Goal: Task Accomplishment & Management: Use online tool/utility

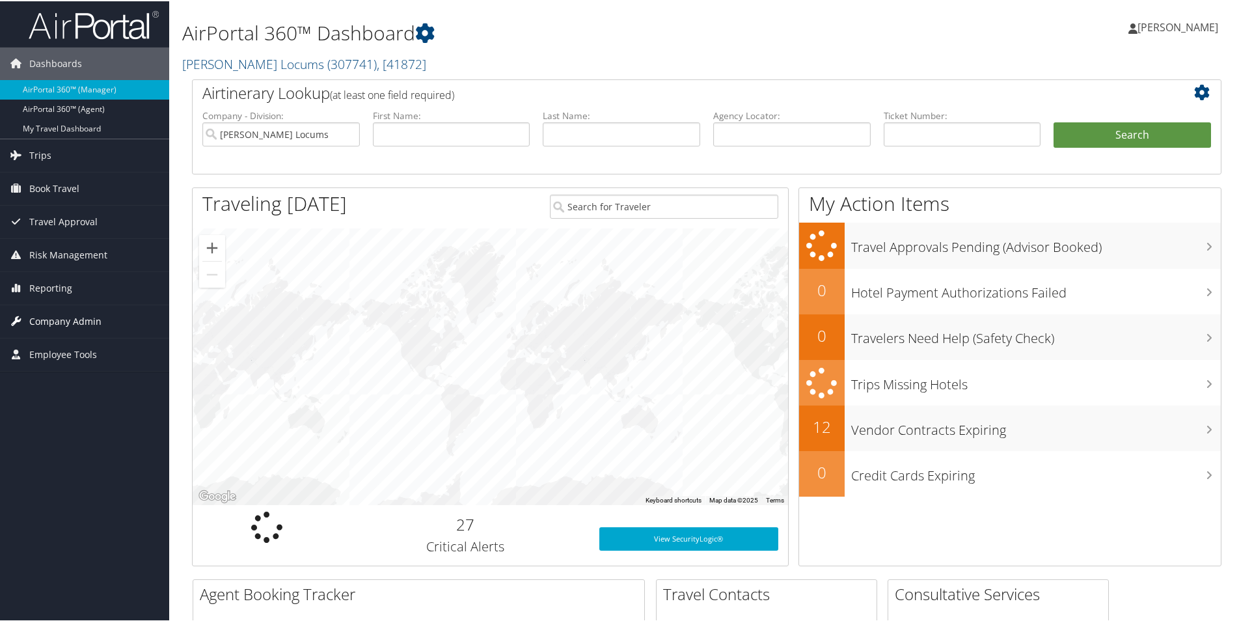
click at [57, 315] on span "Company Admin" at bounding box center [65, 320] width 72 height 33
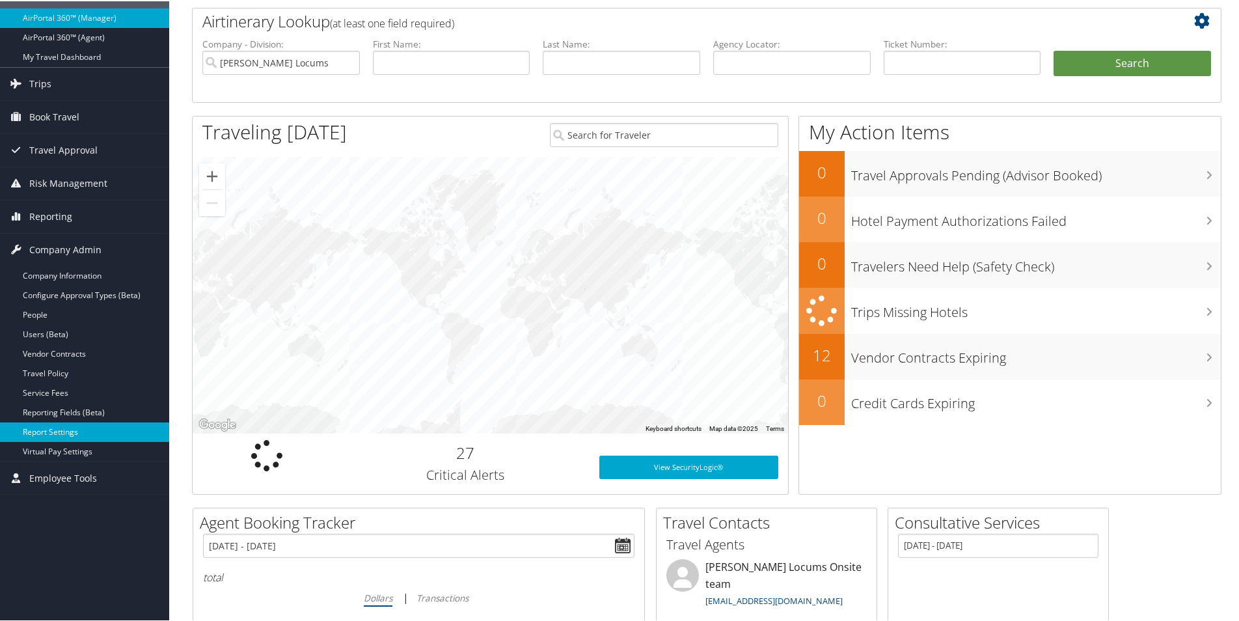
scroll to position [195, 0]
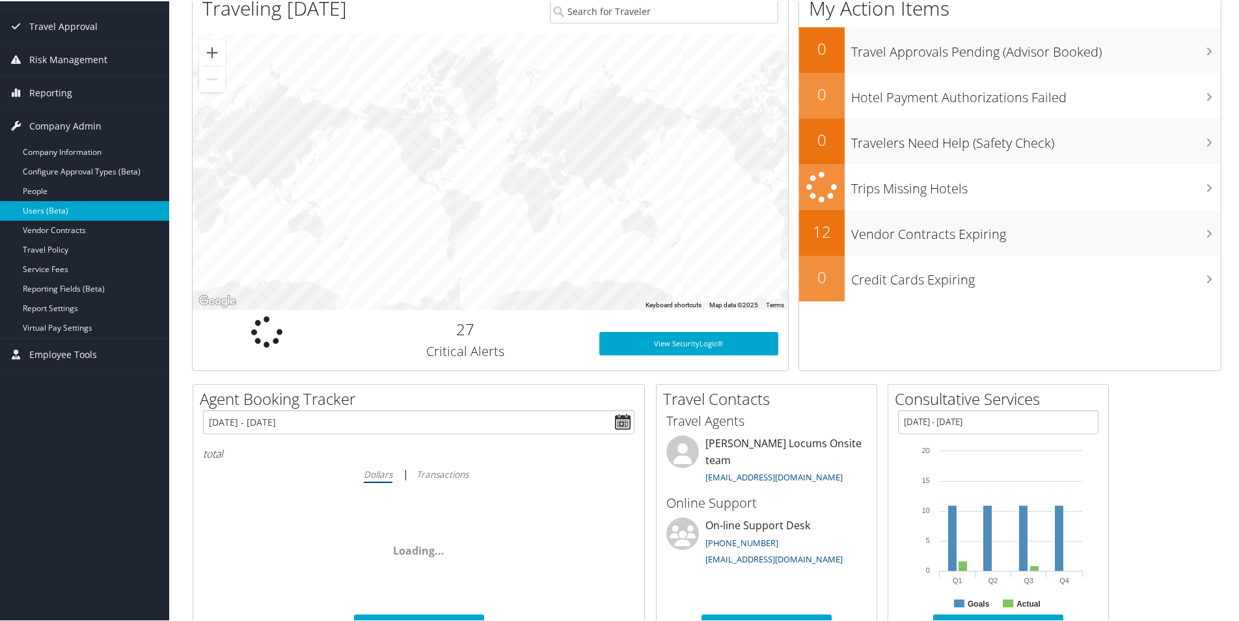
click at [42, 211] on link "Users (Beta)" at bounding box center [84, 210] width 169 height 20
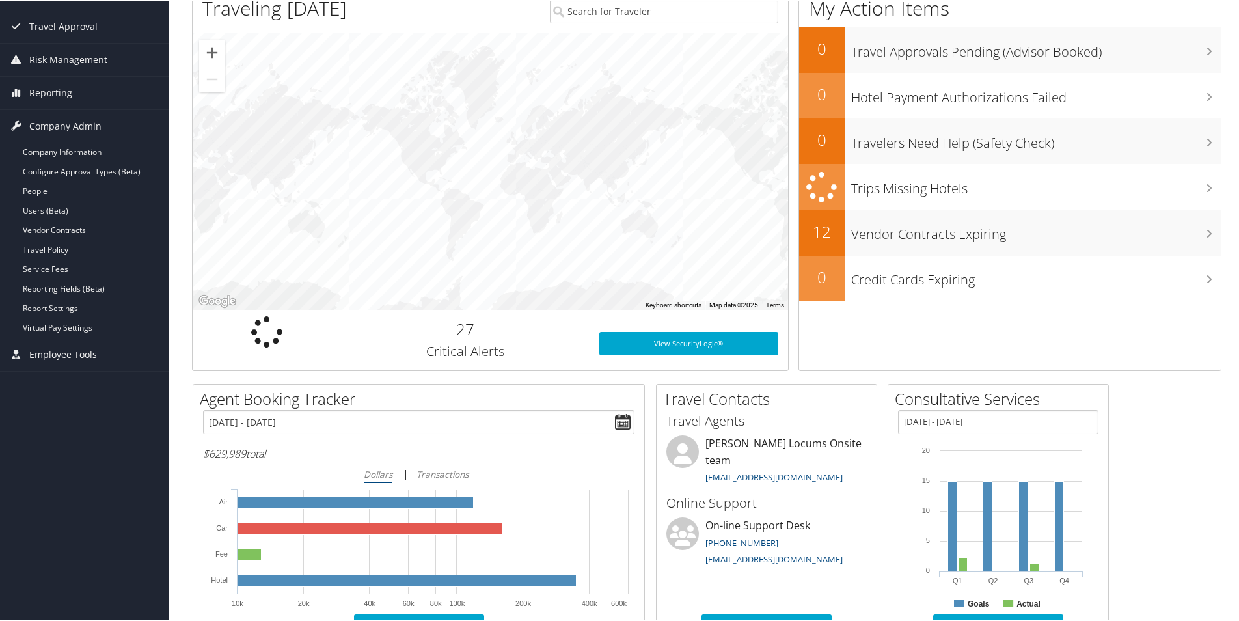
scroll to position [85, 0]
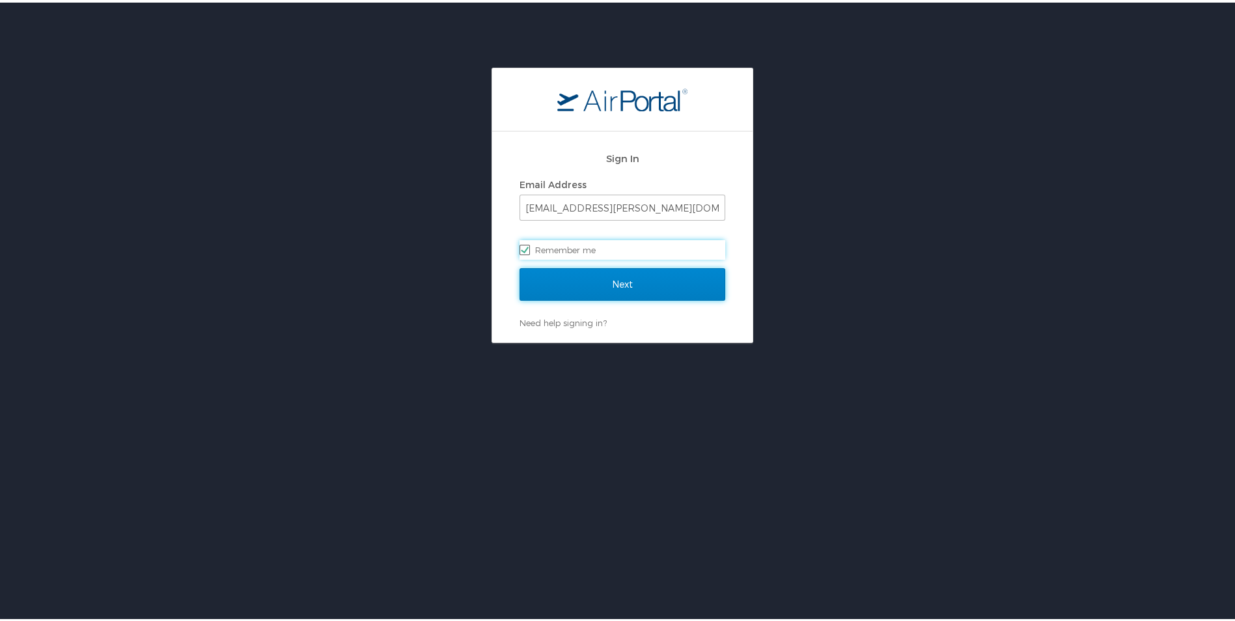
click at [566, 279] on input "Next" at bounding box center [622, 282] width 206 height 33
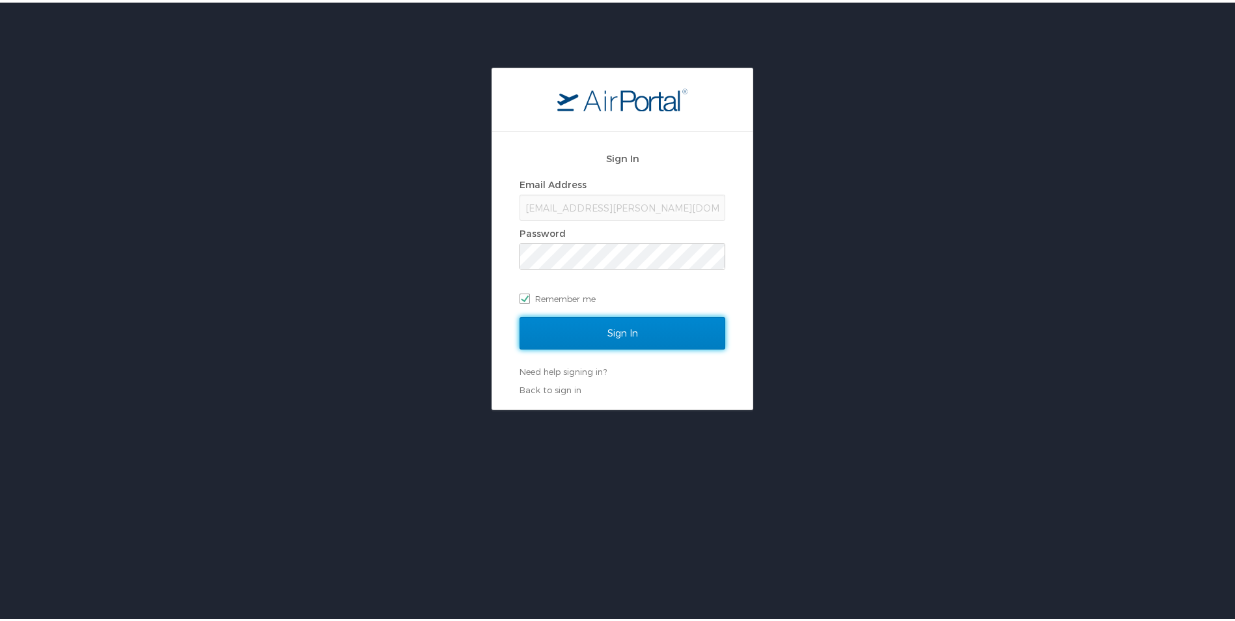
click at [583, 330] on input "Sign In" at bounding box center [622, 330] width 206 height 33
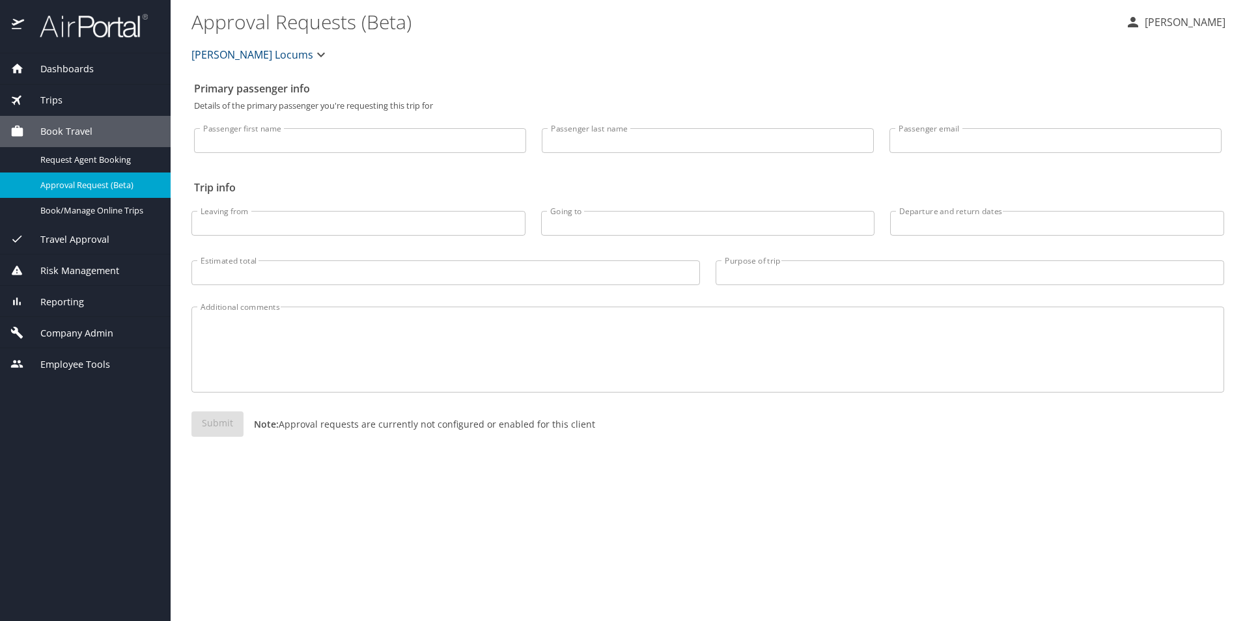
click at [68, 273] on span "Risk Management" at bounding box center [71, 271] width 95 height 14
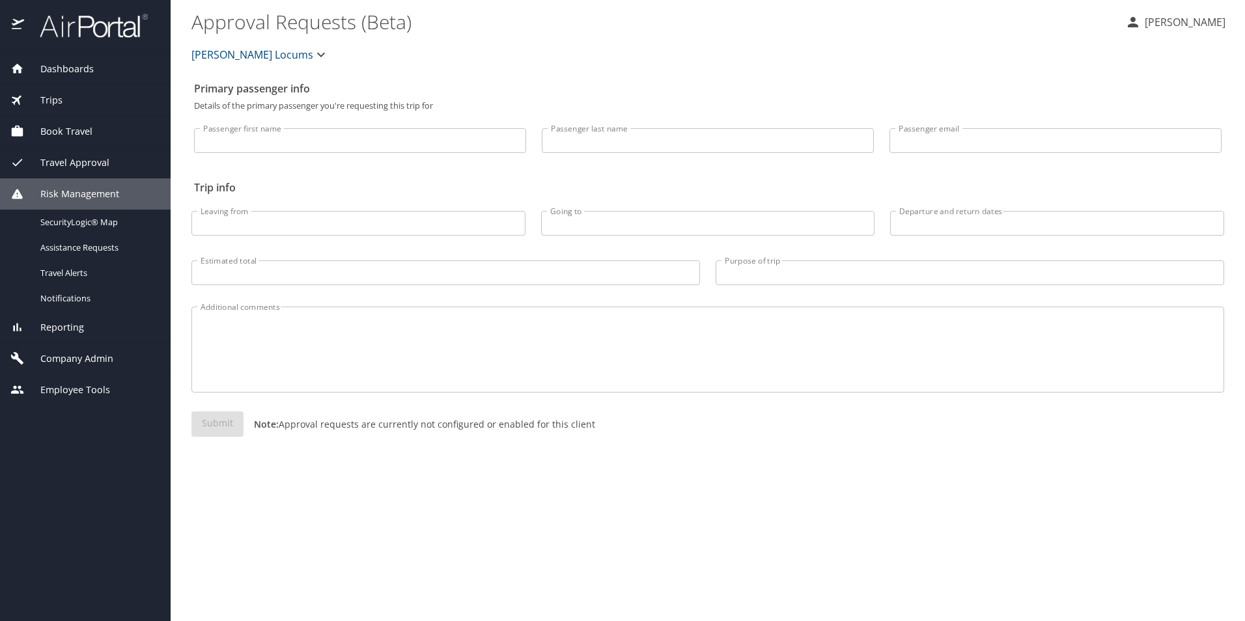
click at [73, 337] on div "Reporting" at bounding box center [85, 327] width 171 height 31
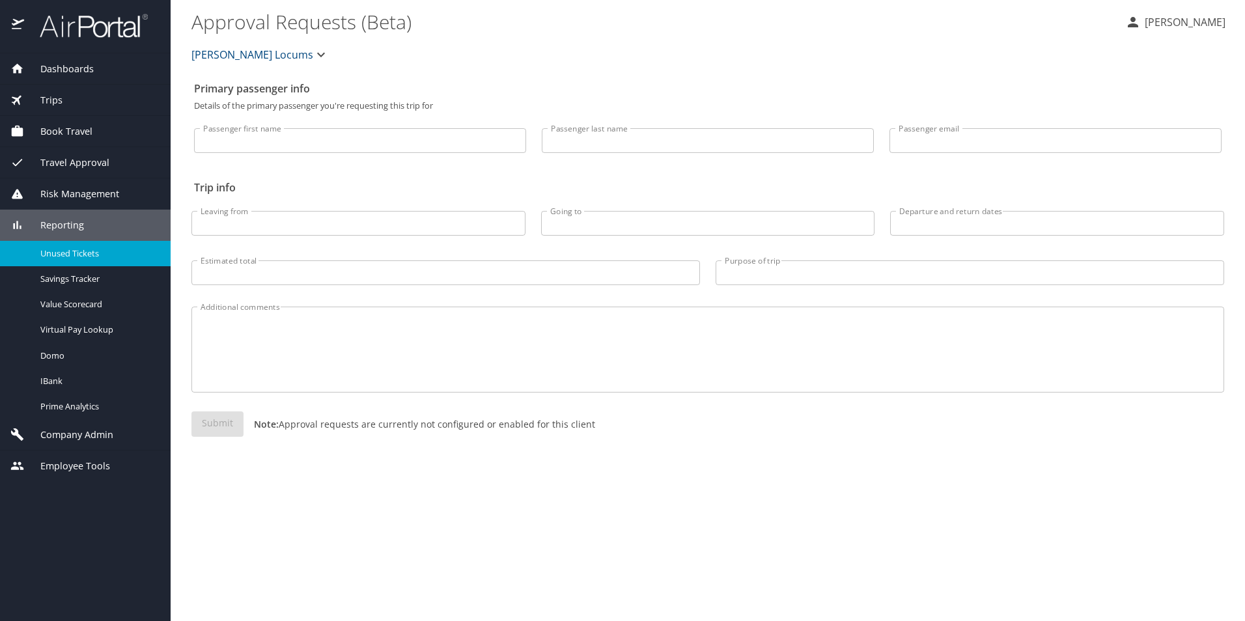
click at [73, 256] on span "Unused Tickets" at bounding box center [97, 253] width 115 height 12
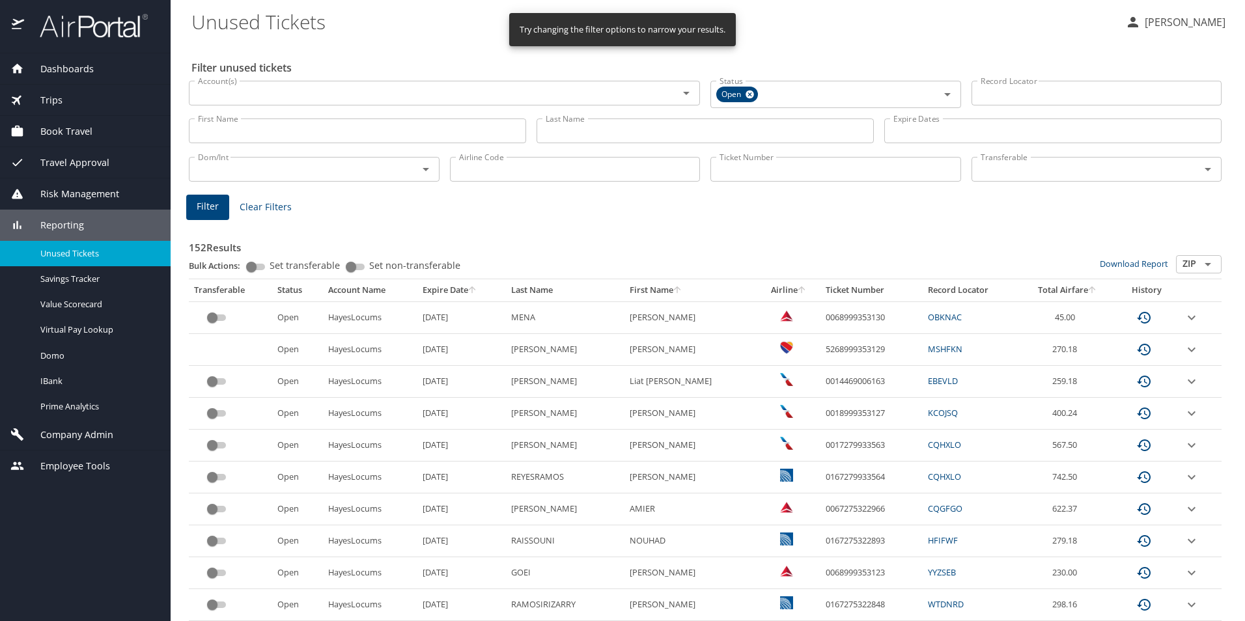
click at [241, 130] on input "First Name" at bounding box center [357, 130] width 337 height 25
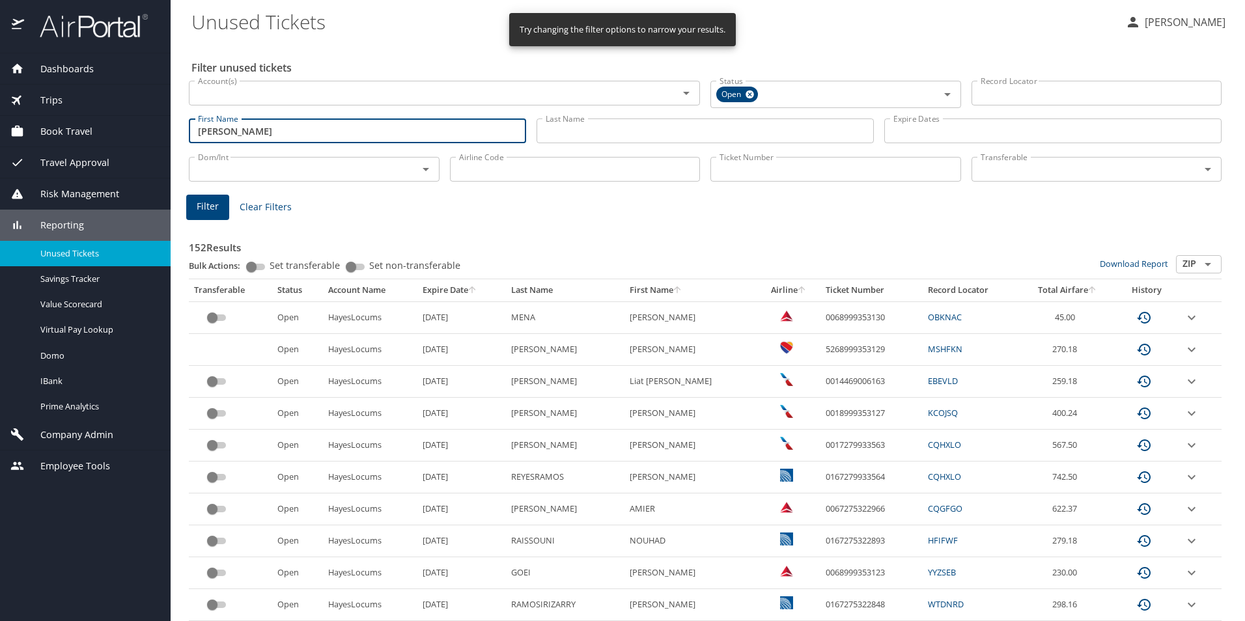
type input "[PERSON_NAME]"
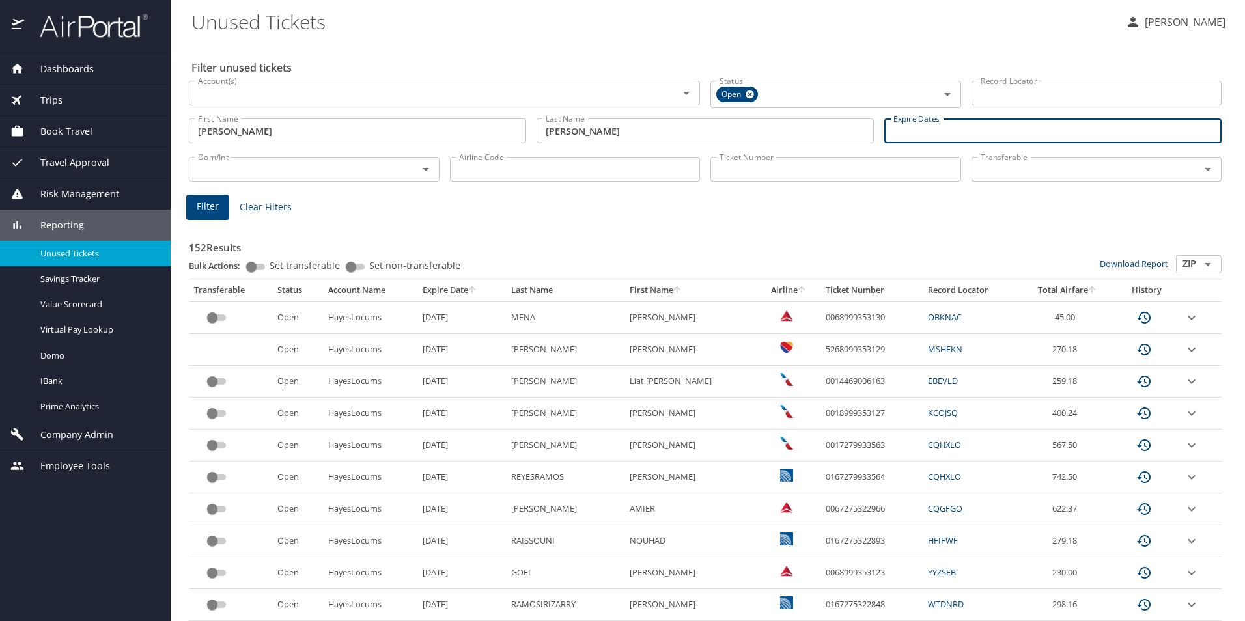
click at [560, 200] on div "Filter Clear Filters" at bounding box center [705, 207] width 1038 height 25
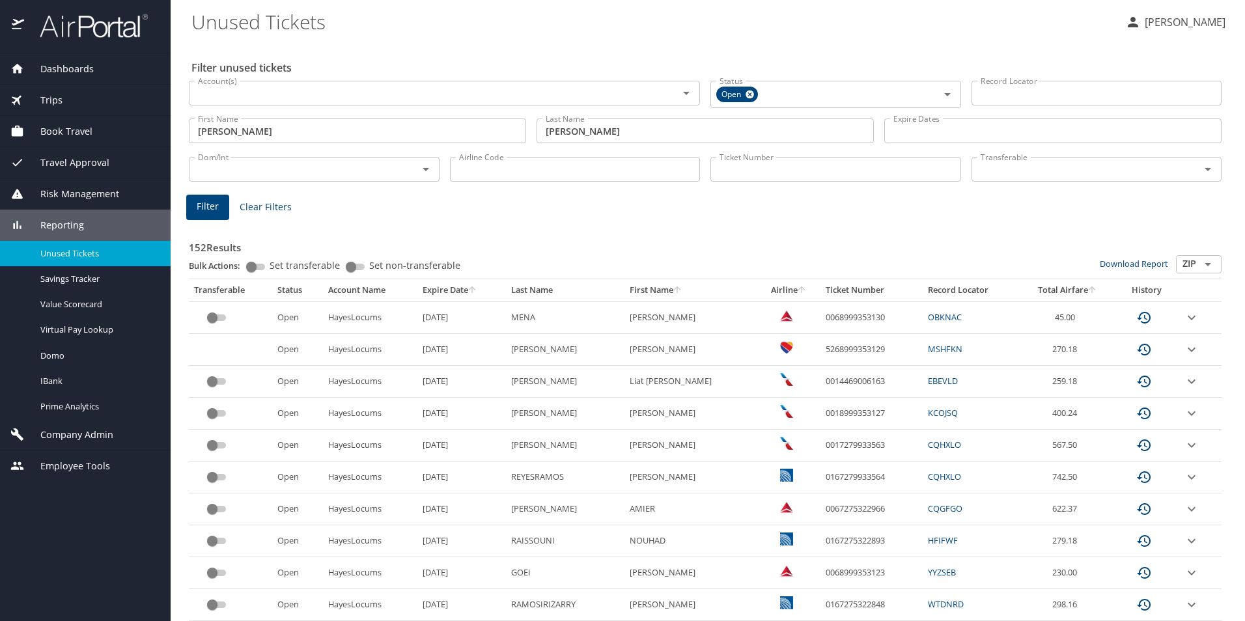
click at [199, 207] on span "Filter" at bounding box center [208, 207] width 22 height 16
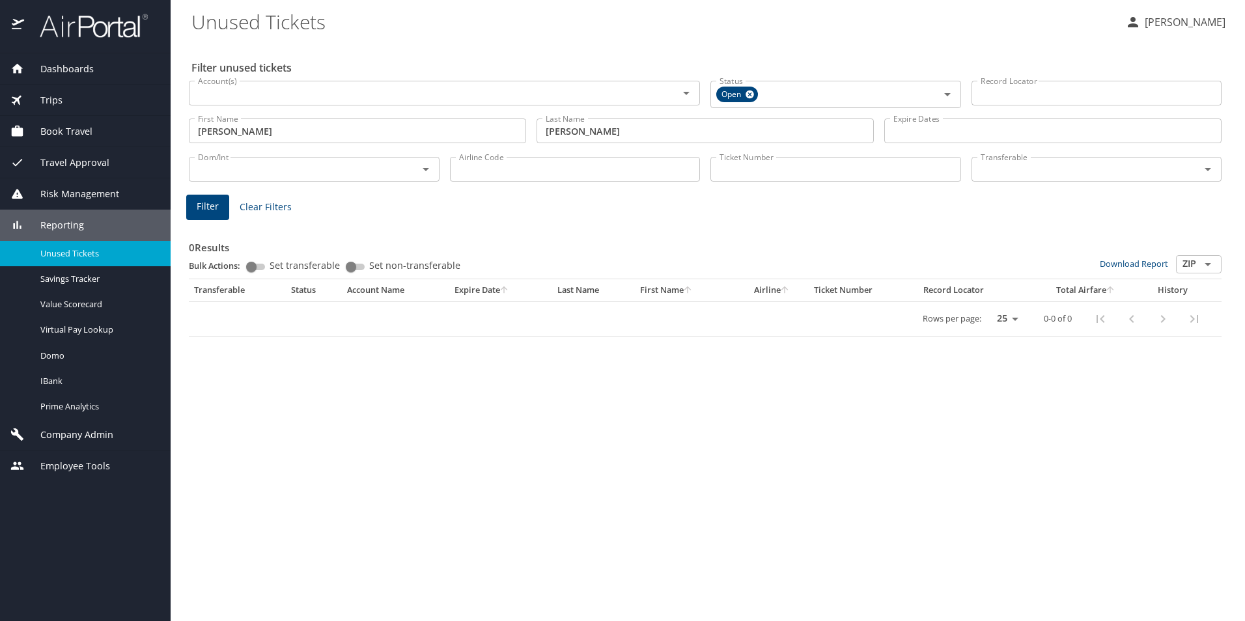
click at [603, 135] on input "[PERSON_NAME]" at bounding box center [704, 130] width 337 height 25
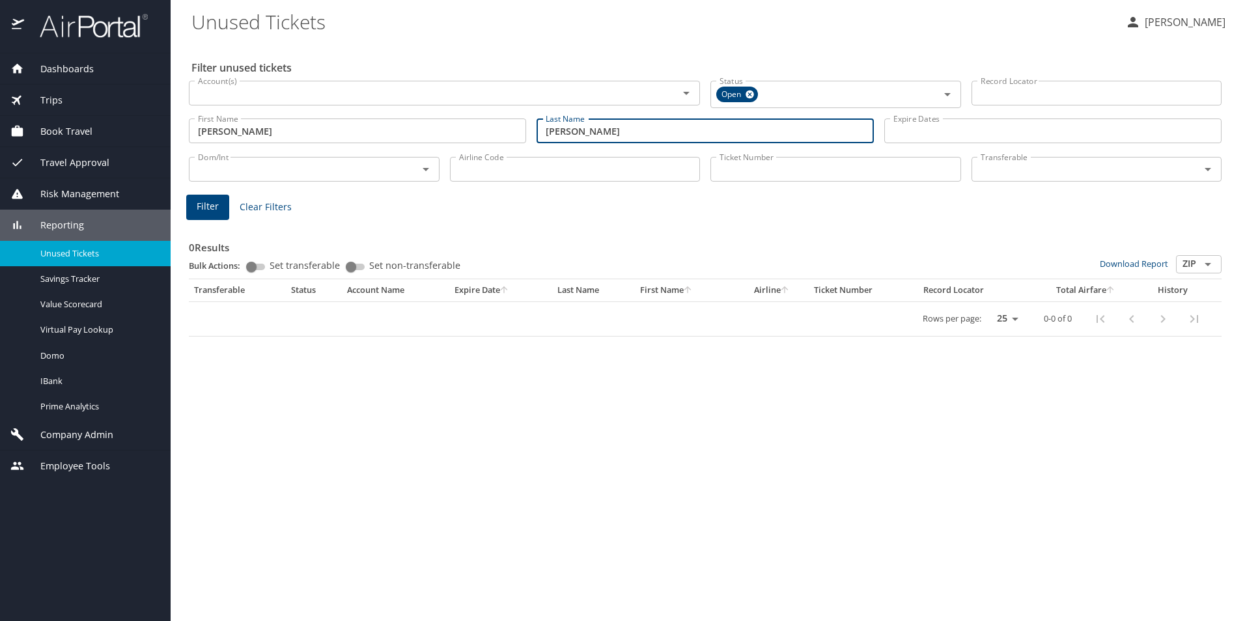
click at [578, 135] on input "[PERSON_NAME]" at bounding box center [704, 130] width 337 height 25
click at [596, 130] on input "[PERSON_NAME]" at bounding box center [704, 130] width 337 height 25
type input "L"
type input "[PERSON_NAME]"
click at [307, 127] on input "[PERSON_NAME]" at bounding box center [357, 130] width 337 height 25
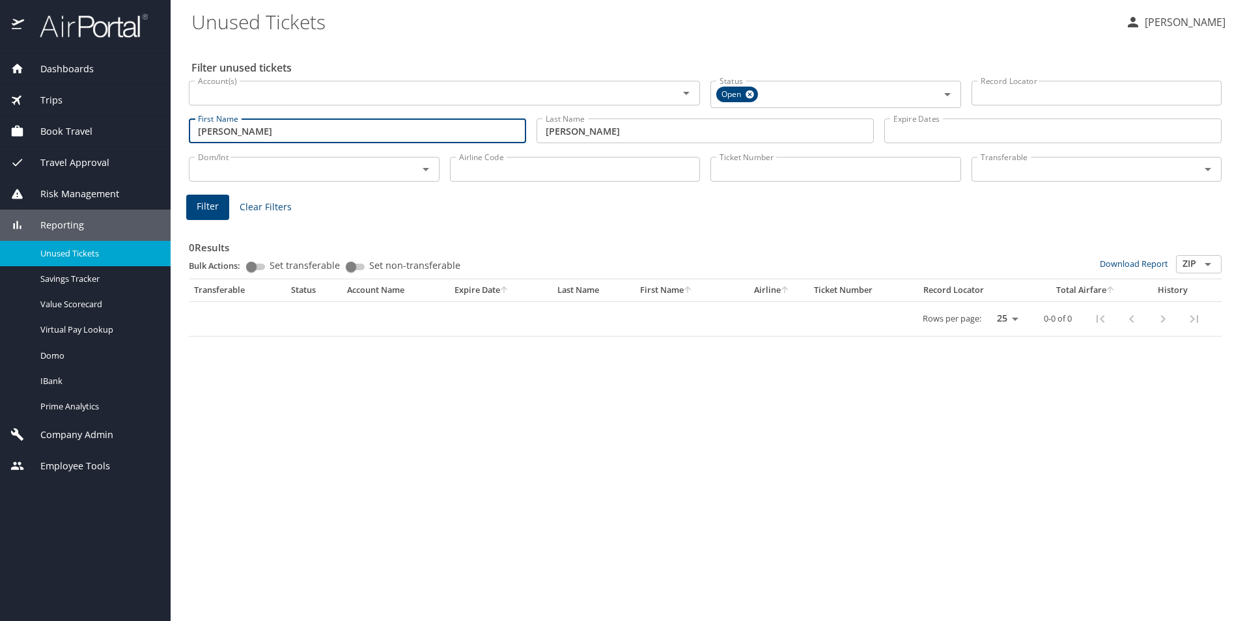
type input "[PERSON_NAME]"
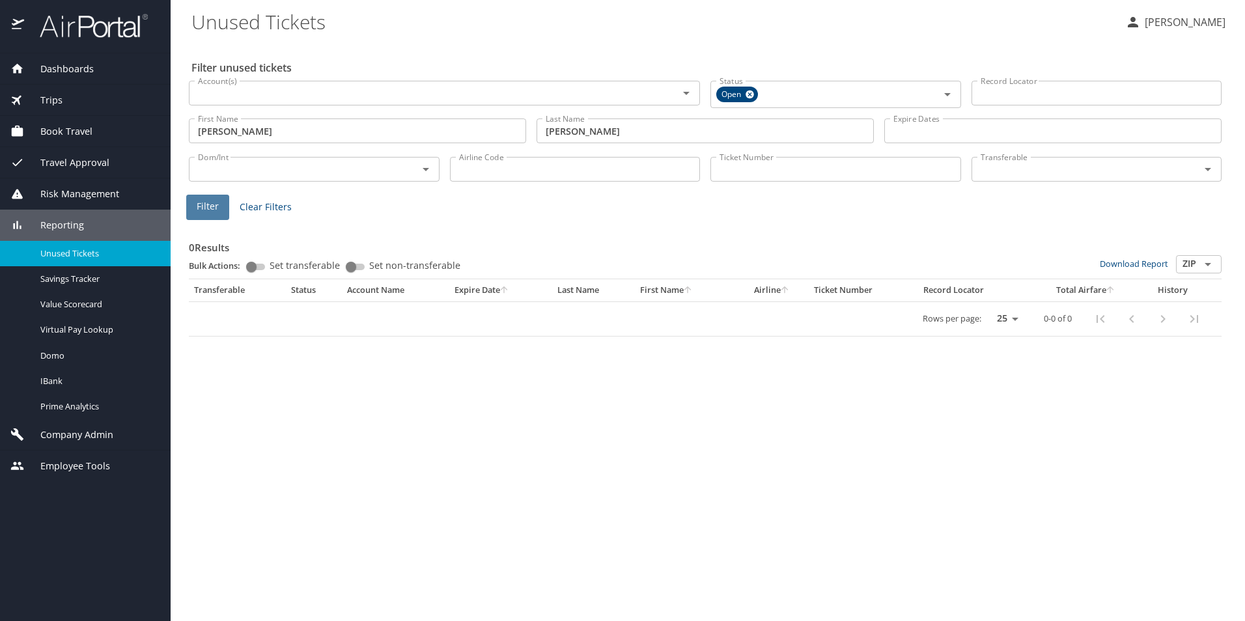
click at [199, 199] on span "Filter" at bounding box center [208, 207] width 22 height 16
